Goal: Information Seeking & Learning: Learn about a topic

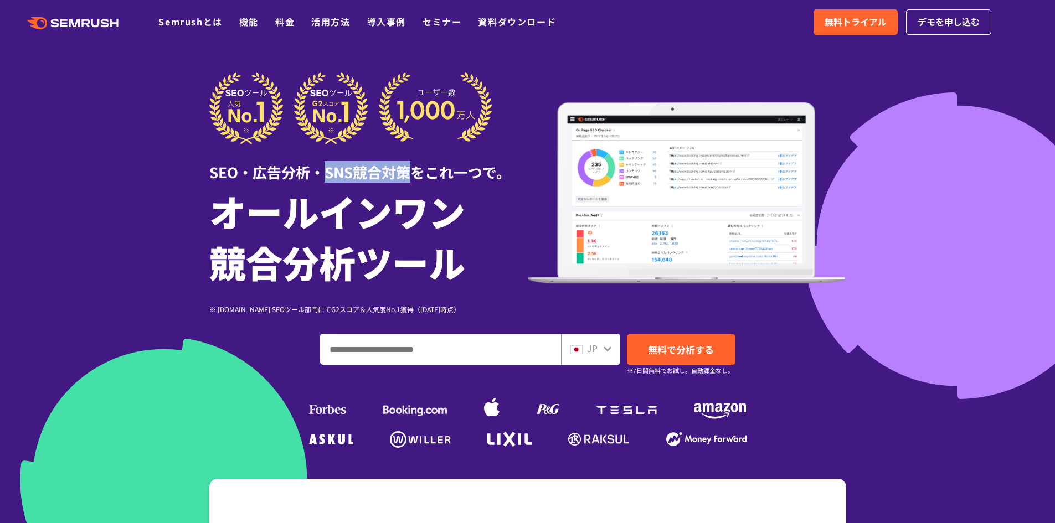
drag, startPoint x: 326, startPoint y: 172, endPoint x: 409, endPoint y: 174, distance: 83.1
click at [409, 174] on div "SEO・広告分析・SNS競合対策をこれ一つで。" at bounding box center [368, 164] width 318 height 38
click at [858, 359] on div at bounding box center [527, 308] width 1055 height 617
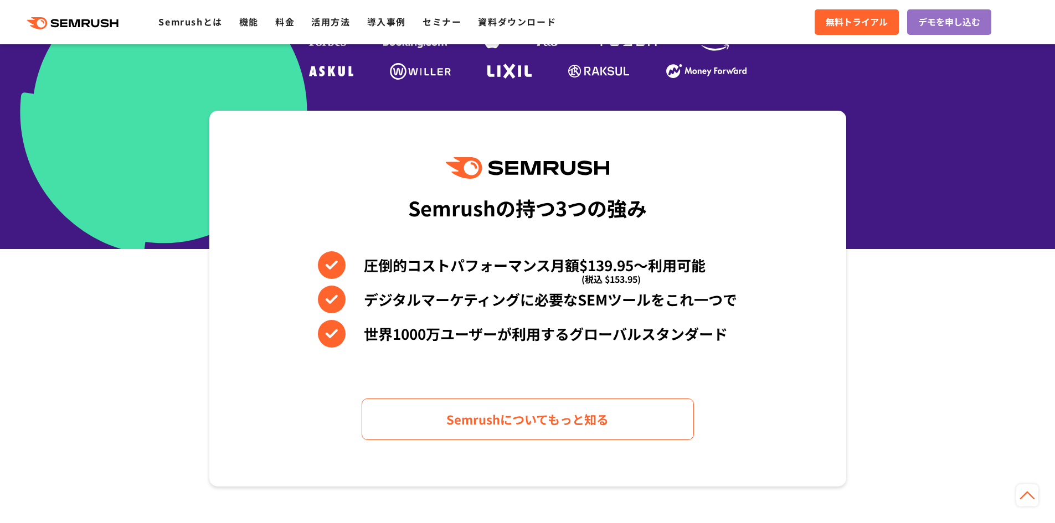
scroll to position [388, 0]
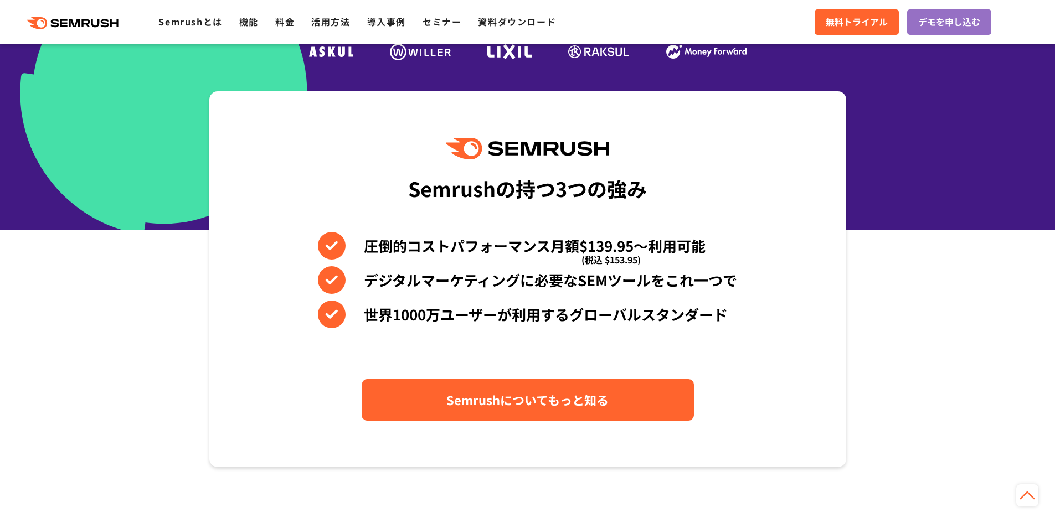
click at [630, 394] on link "Semrushについてもっと知る" at bounding box center [528, 400] width 332 height 42
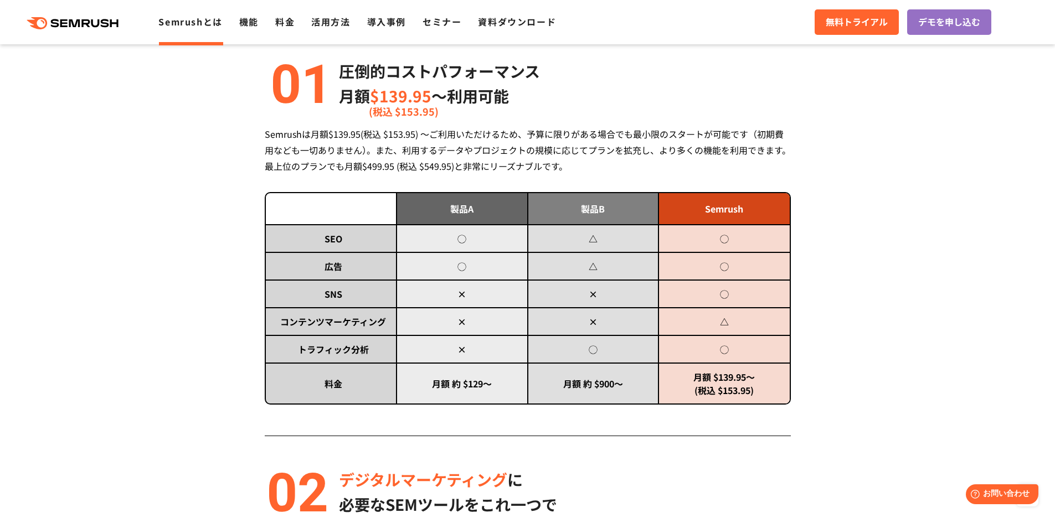
scroll to position [554, 0]
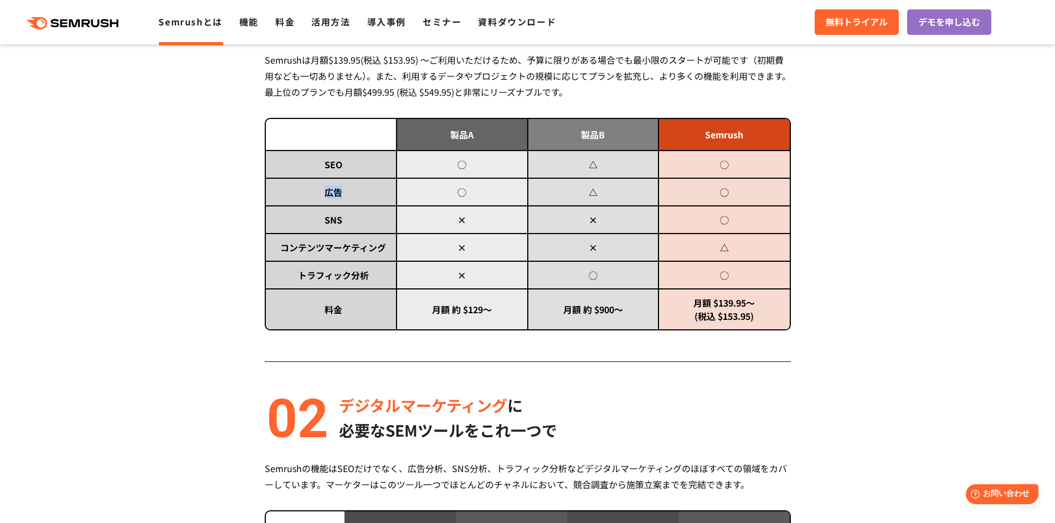
drag, startPoint x: 322, startPoint y: 195, endPoint x: 347, endPoint y: 198, distance: 25.6
click at [347, 198] on td "広告" at bounding box center [331, 192] width 131 height 28
drag, startPoint x: 718, startPoint y: 188, endPoint x: 734, endPoint y: 192, distance: 16.5
click at [734, 192] on td "◯" at bounding box center [723, 192] width 131 height 28
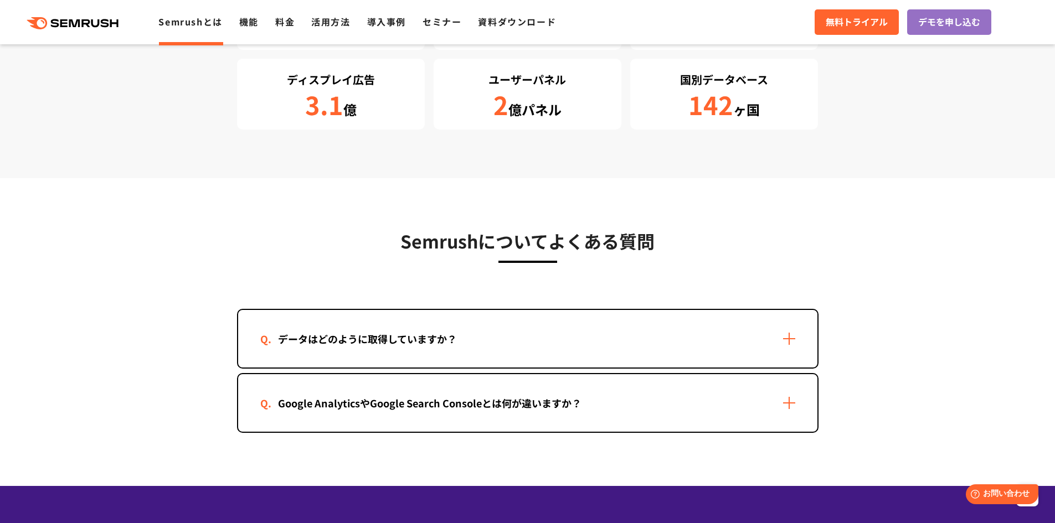
scroll to position [2104, 0]
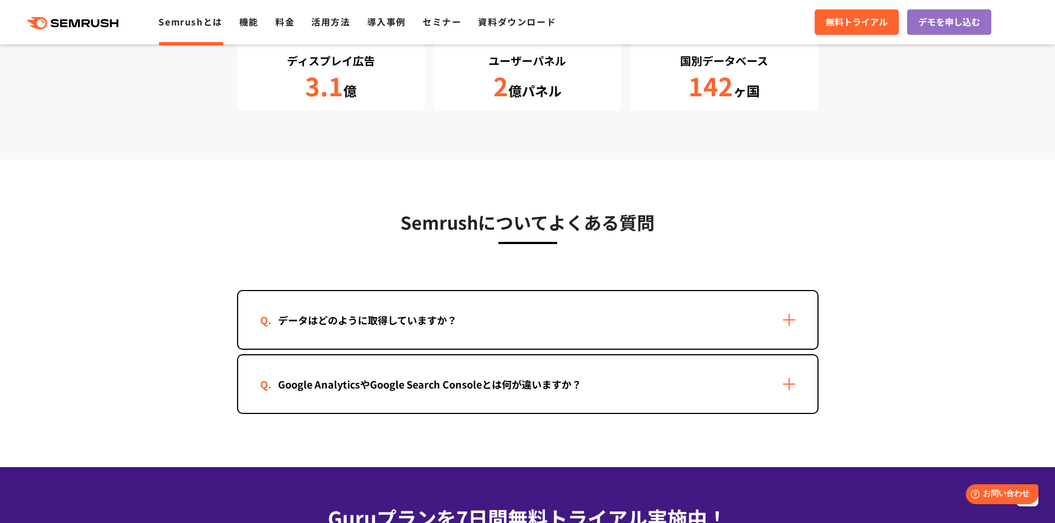
click at [410, 322] on div "データはどのように取得していますか？" at bounding box center [367, 320] width 214 height 16
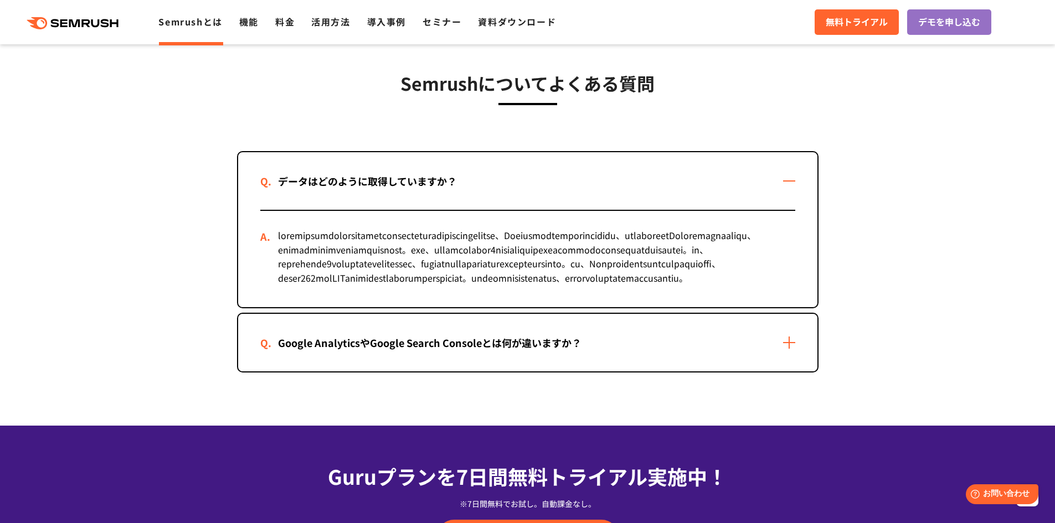
scroll to position [2271, 0]
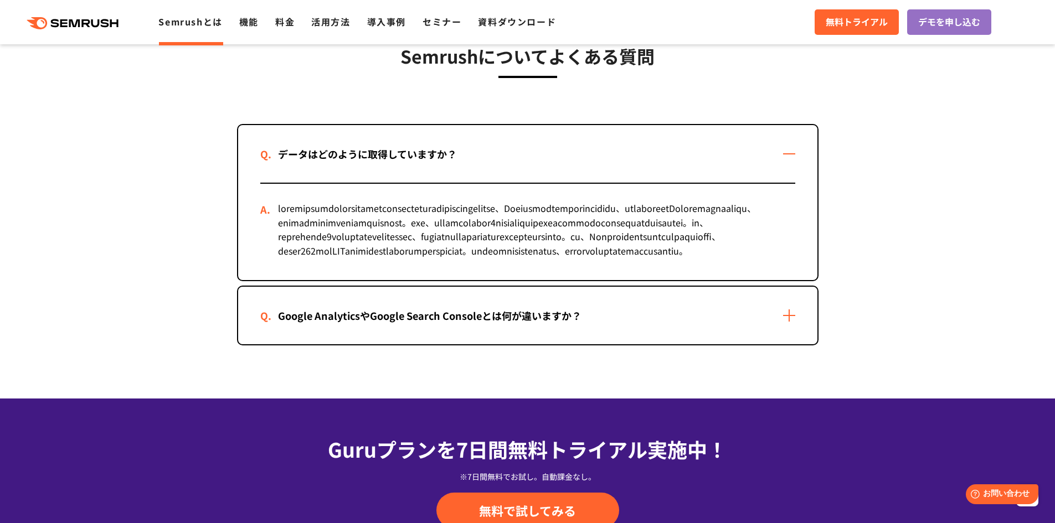
click at [540, 324] on div "Google AnalyticsやGoogle Search Consoleとは何が違いますか？" at bounding box center [429, 316] width 339 height 16
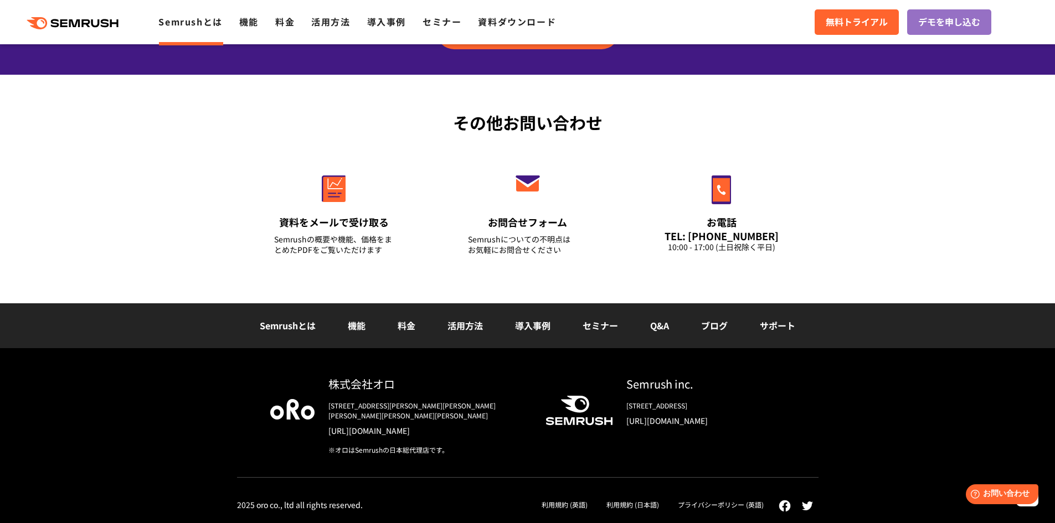
scroll to position [2908, 0]
